Goal: Task Accomplishment & Management: Use online tool/utility

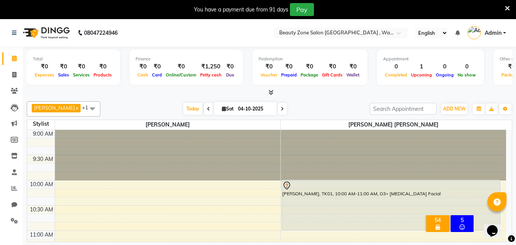
click at [510, 5] on icon at bounding box center [507, 8] width 5 height 7
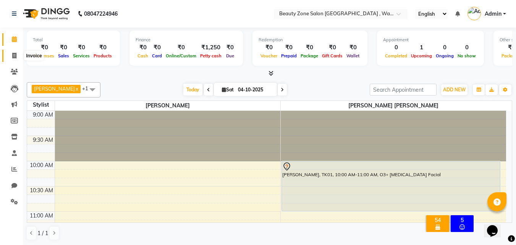
click at [15, 53] on icon at bounding box center [14, 56] width 4 height 6
select select "service"
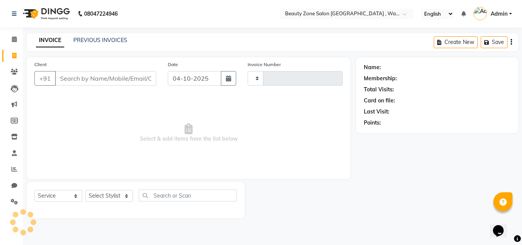
type input "0470"
select select "4568"
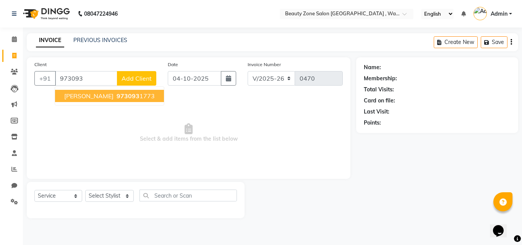
click at [116, 95] on span "973093" at bounding box center [127, 96] width 23 height 8
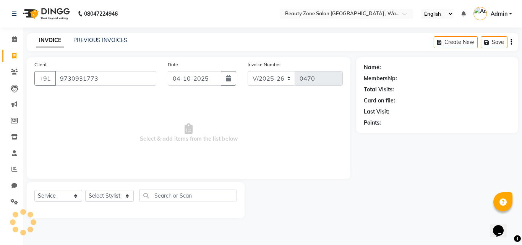
type input "9730931773"
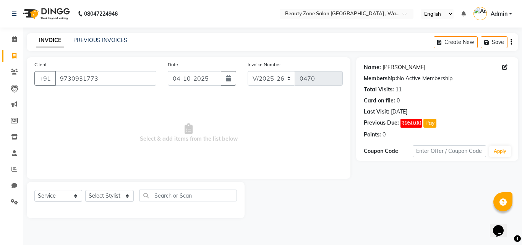
click at [388, 69] on link "[PERSON_NAME]" at bounding box center [403, 67] width 43 height 8
click at [112, 79] on input "9730931773" at bounding box center [105, 78] width 101 height 15
click at [101, 193] on select "Select Stylist Meghna Meshram Shivani Eknath Khade" at bounding box center [109, 196] width 49 height 12
select select "26800"
click at [85, 190] on select "Select Stylist Meghna Meshram Shivani Eknath Khade" at bounding box center [109, 196] width 49 height 12
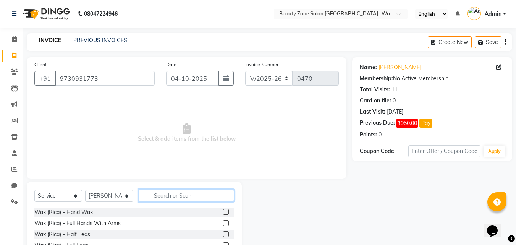
click at [177, 199] on input "text" at bounding box center [186, 195] width 95 height 12
type input "eye"
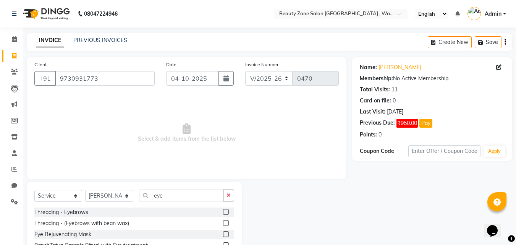
click at [223, 212] on label at bounding box center [226, 212] width 6 height 6
click at [223, 212] on input "checkbox" at bounding box center [225, 212] width 5 height 5
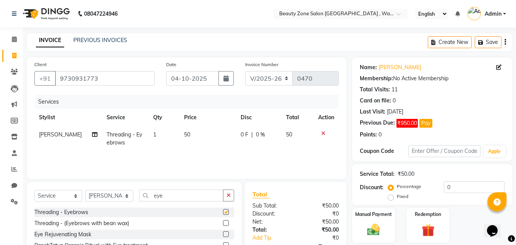
checkbox input "false"
click at [182, 196] on input "eye" at bounding box center [181, 195] width 84 height 12
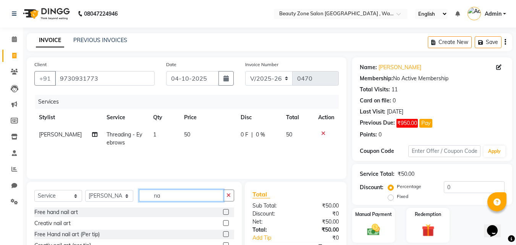
type input "n"
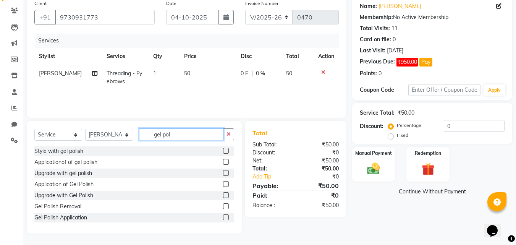
type input "gel pol"
click at [223, 218] on label at bounding box center [226, 217] width 6 height 6
click at [223, 218] on input "checkbox" at bounding box center [225, 217] width 5 height 5
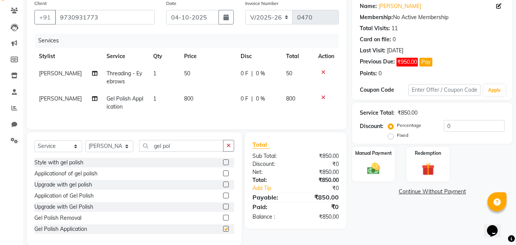
checkbox input "false"
click at [184, 101] on span "800" at bounding box center [188, 98] width 9 height 7
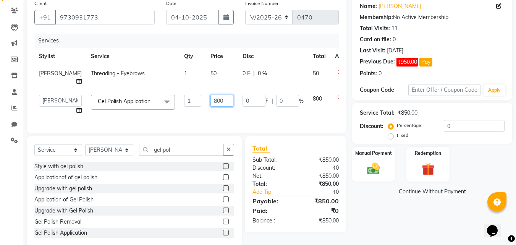
click at [210, 107] on input "800" at bounding box center [221, 101] width 23 height 12
type input "250"
click at [284, 124] on div "Services Stylist Service Qty Price Disc Total Action Meghna Meshram Threading -…" at bounding box center [186, 80] width 304 height 92
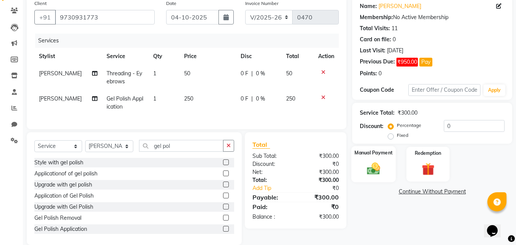
click at [356, 166] on div "Manual Payment" at bounding box center [373, 164] width 45 height 36
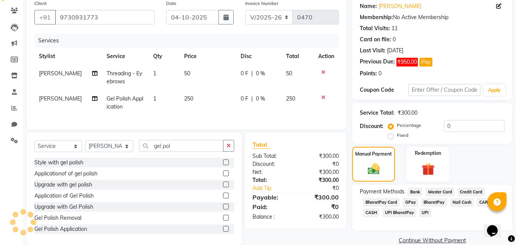
click at [374, 212] on span "CASH" at bounding box center [371, 212] width 16 height 9
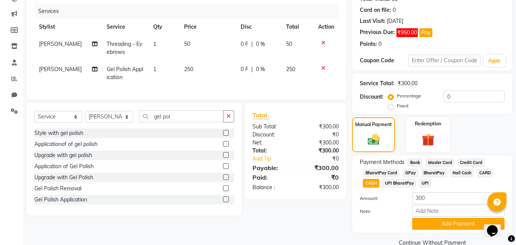
scroll to position [105, 0]
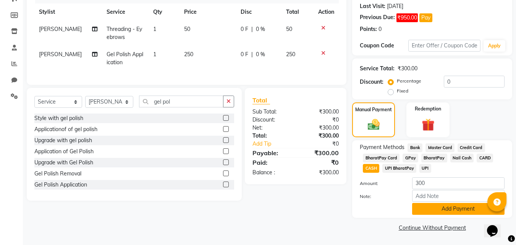
click at [451, 205] on button "Add Payment" at bounding box center [458, 209] width 92 height 12
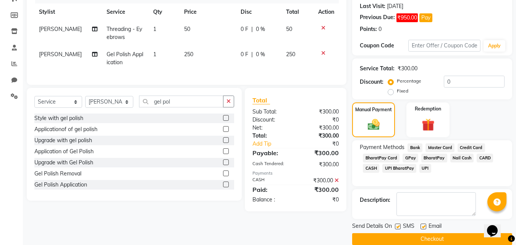
click at [398, 226] on label at bounding box center [398, 226] width 6 height 6
click at [398, 226] on input "checkbox" at bounding box center [397, 226] width 5 height 5
checkbox input "false"
click at [423, 226] on label at bounding box center [424, 226] width 6 height 6
click at [423, 226] on input "checkbox" at bounding box center [423, 226] width 5 height 5
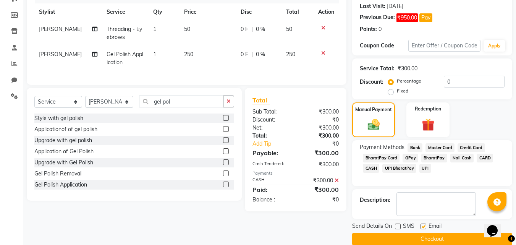
checkbox input "false"
click at [416, 235] on button "Checkout" at bounding box center [432, 239] width 160 height 12
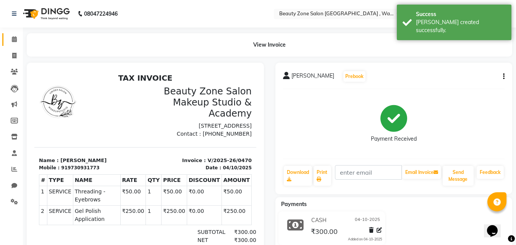
drag, startPoint x: 521, startPoint y: 8, endPoint x: 16, endPoint y: 39, distance: 506.6
click at [16, 39] on icon at bounding box center [14, 39] width 5 height 6
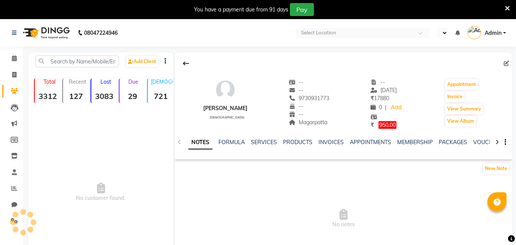
select select "en"
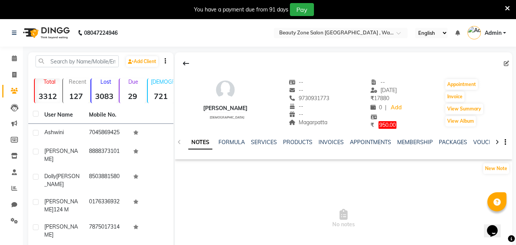
click at [509, 7] on icon at bounding box center [507, 8] width 5 height 7
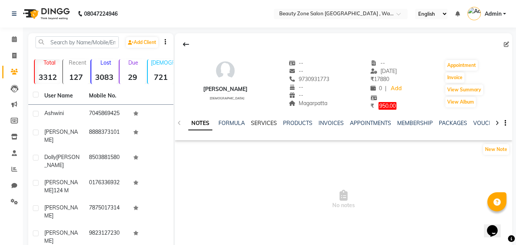
click at [256, 121] on link "SERVICES" at bounding box center [264, 123] width 26 height 7
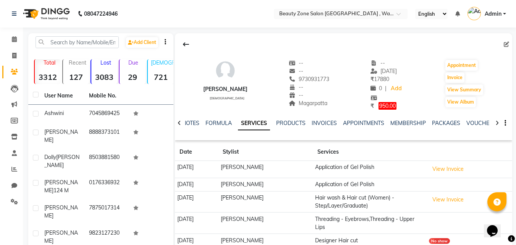
scroll to position [93, 0]
